Goal: Information Seeking & Learning: Learn about a topic

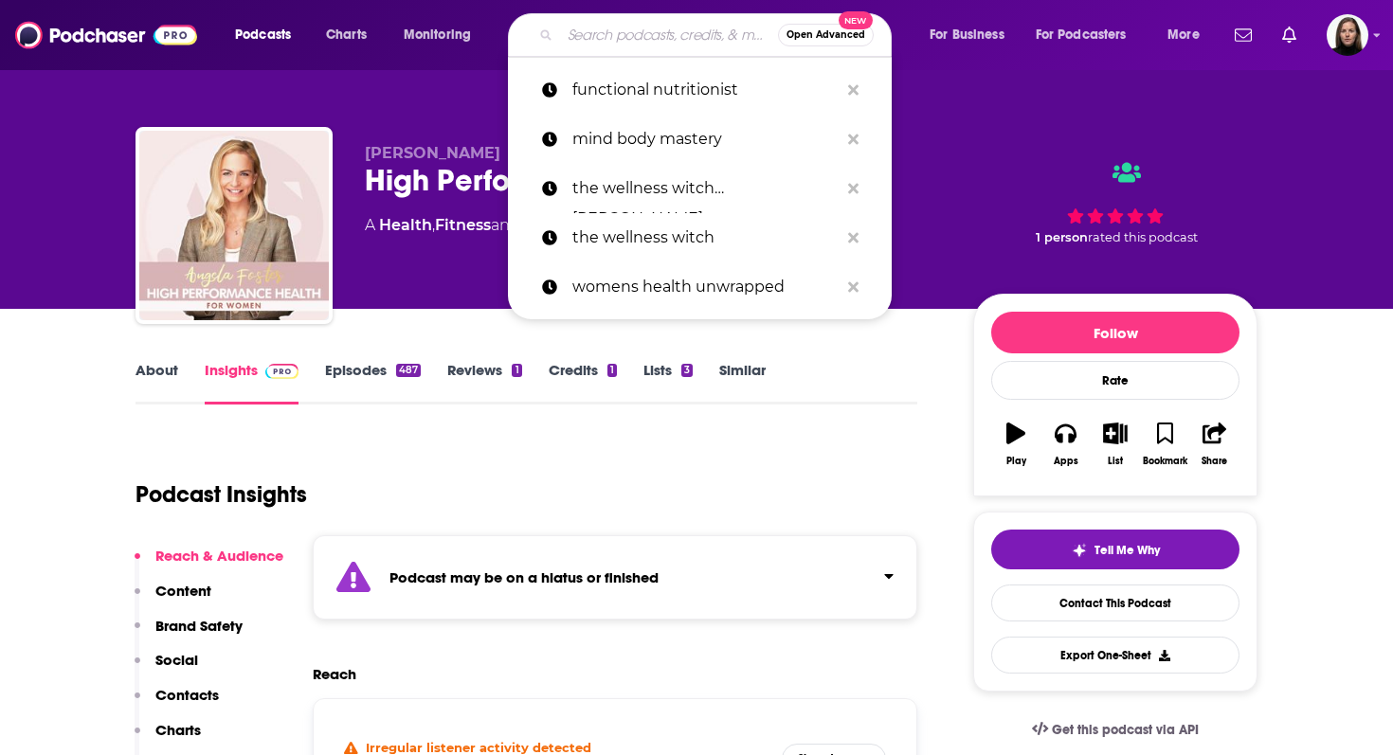
click at [657, 27] on input "Search podcasts, credits, & more..." at bounding box center [669, 35] width 218 height 30
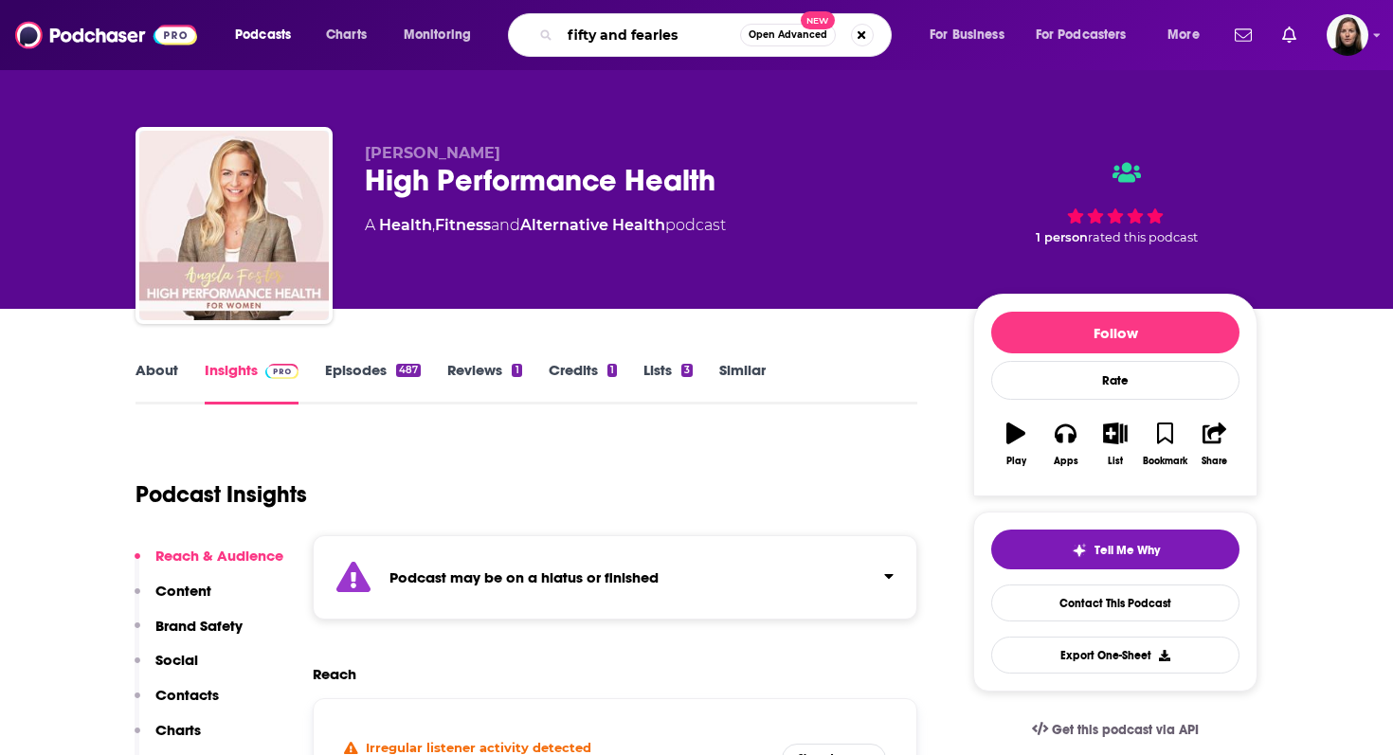
type input "fifty and fearless"
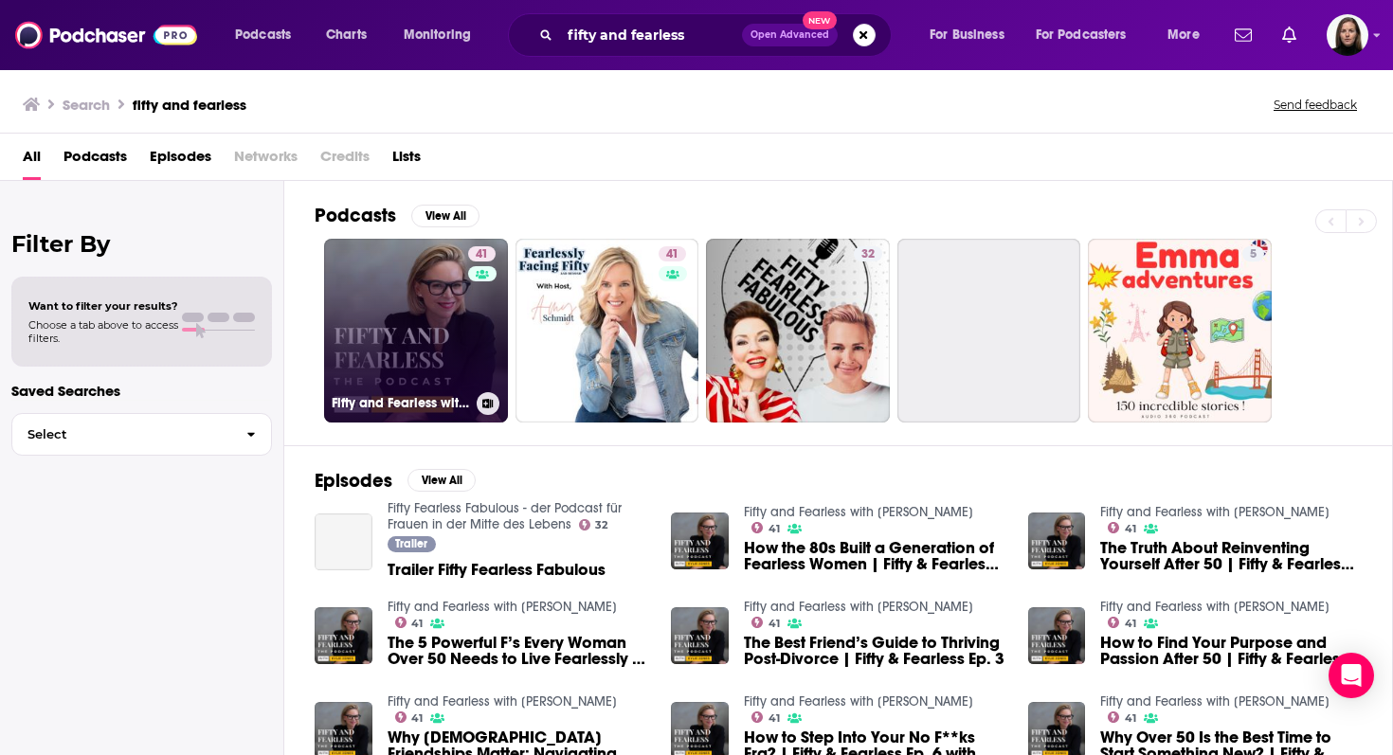
click at [345, 329] on link "41 Fifty and Fearless with [PERSON_NAME]" at bounding box center [416, 331] width 184 height 184
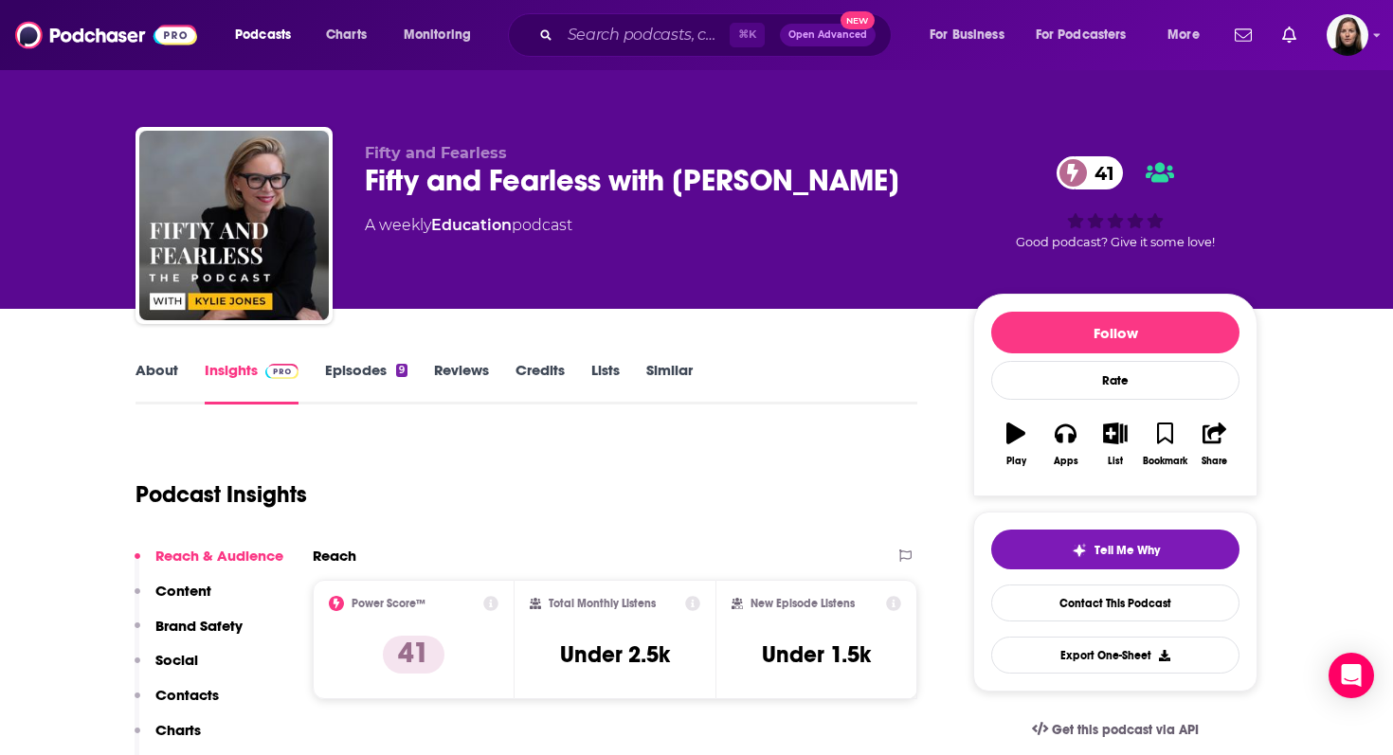
click at [339, 375] on link "Episodes 9" at bounding box center [366, 383] width 82 height 44
